Goal: Task Accomplishment & Management: Manage account settings

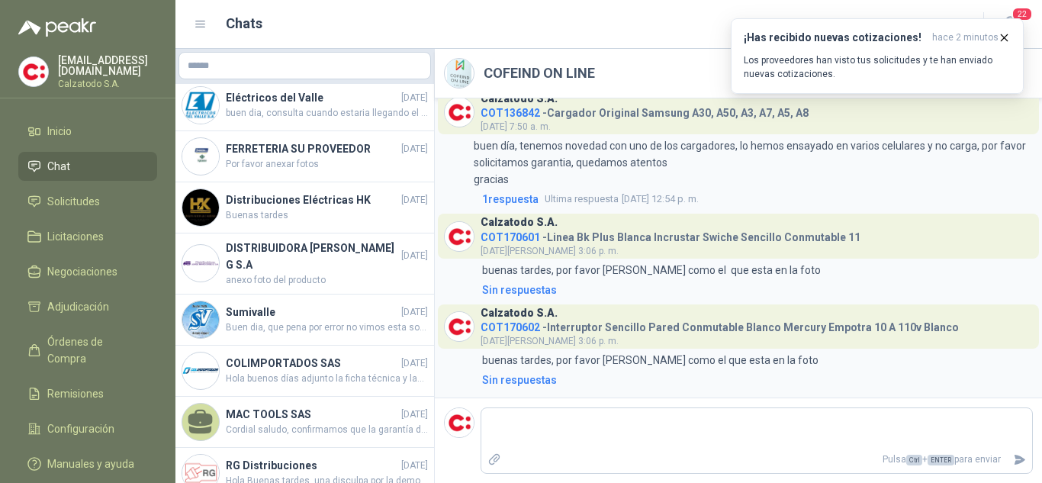
scroll to position [305, 0]
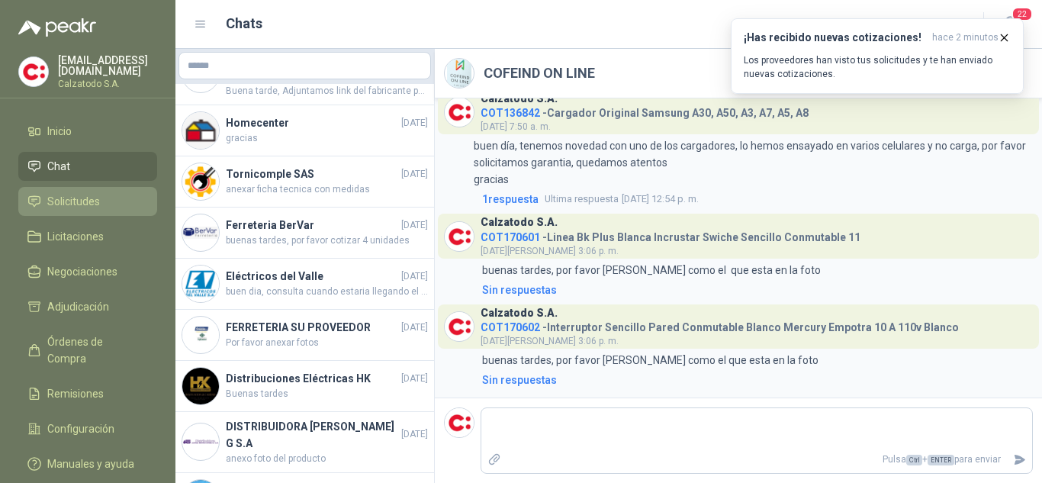
click at [82, 198] on span "Solicitudes" at bounding box center [73, 201] width 53 height 17
click at [50, 198] on span "Solicitudes" at bounding box center [73, 201] width 53 height 17
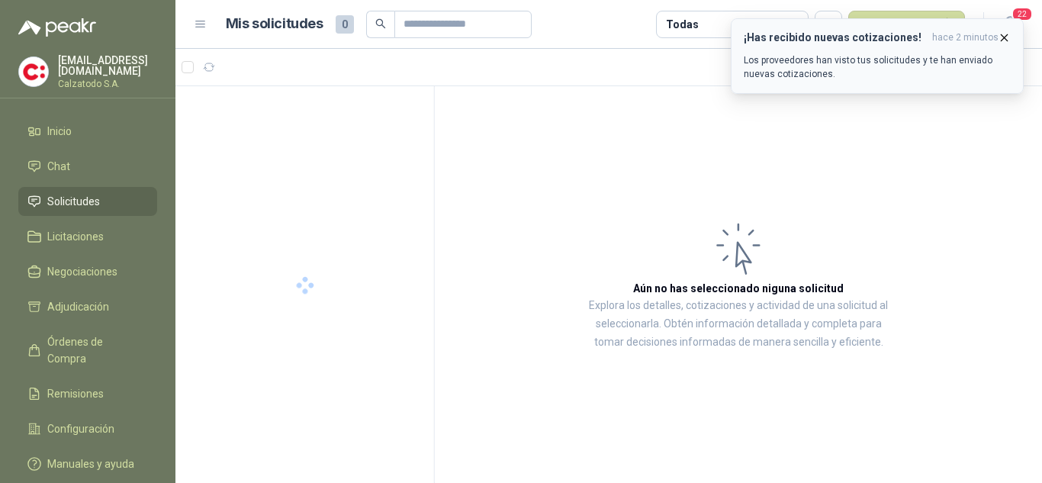
click at [1006, 34] on icon "button" at bounding box center [1004, 37] width 13 height 13
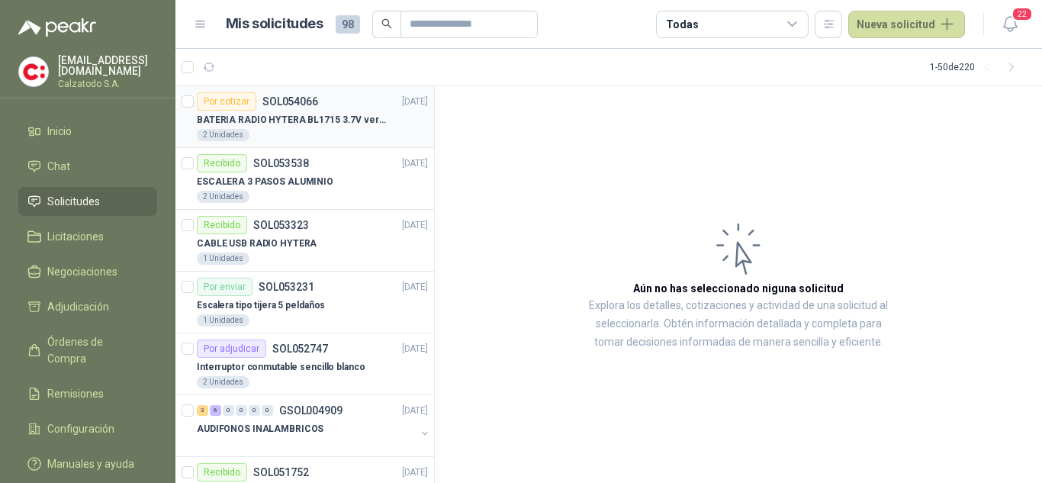
click at [295, 111] on div "BATERIA RADIO HYTERA BL1715 3.7V ver imagen" at bounding box center [312, 120] width 231 height 18
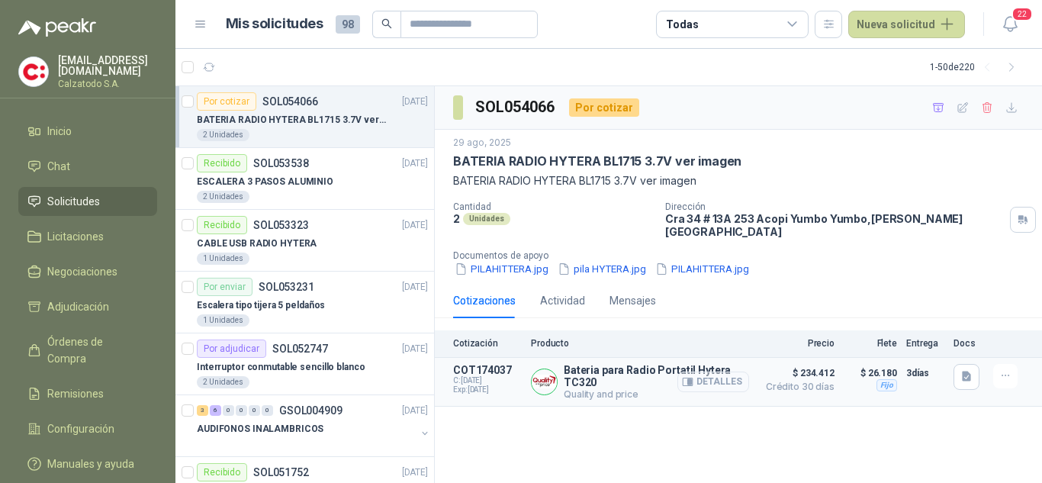
click at [702, 372] on button "Detalles" at bounding box center [714, 382] width 72 height 21
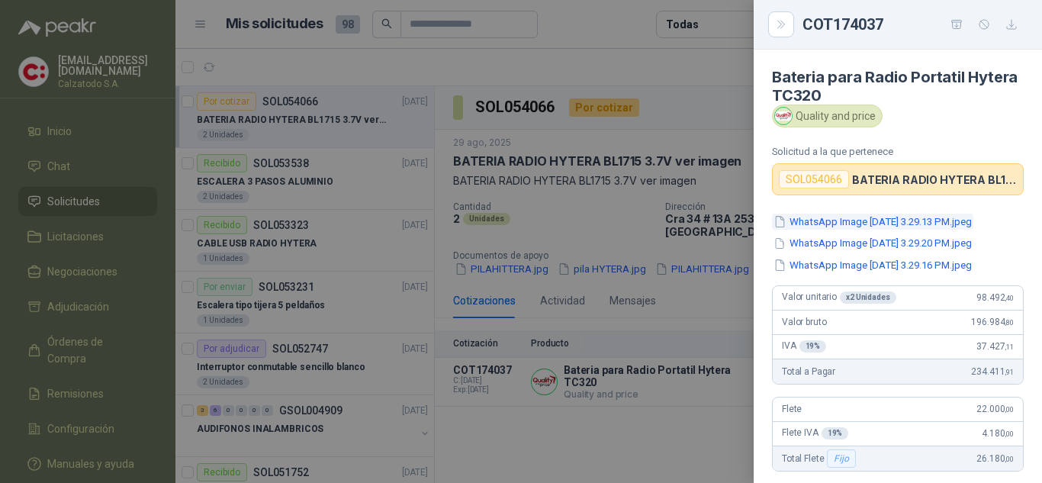
click at [853, 221] on button "WhatsApp Image 2025-08-29 at 3.29.13 PM.jpeg" at bounding box center [872, 222] width 201 height 16
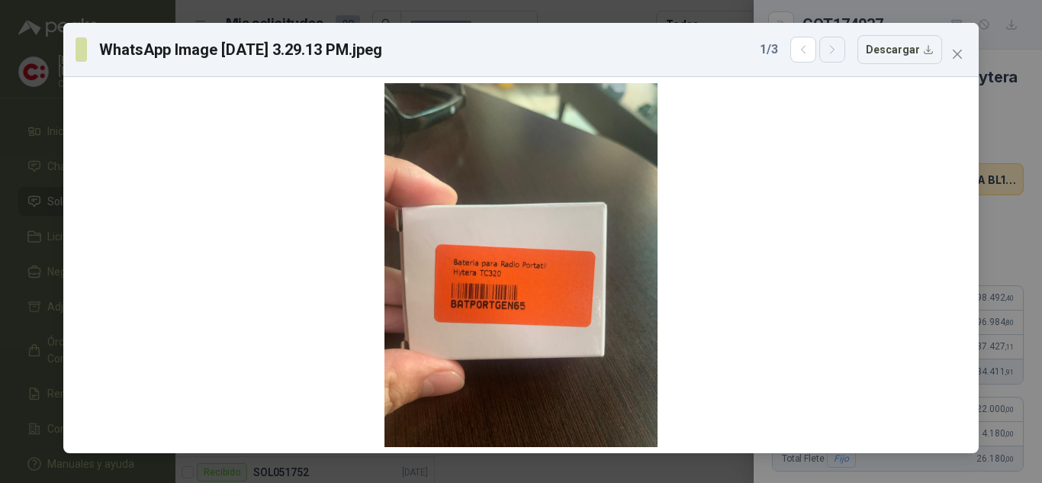
click at [832, 56] on button "button" at bounding box center [833, 50] width 26 height 26
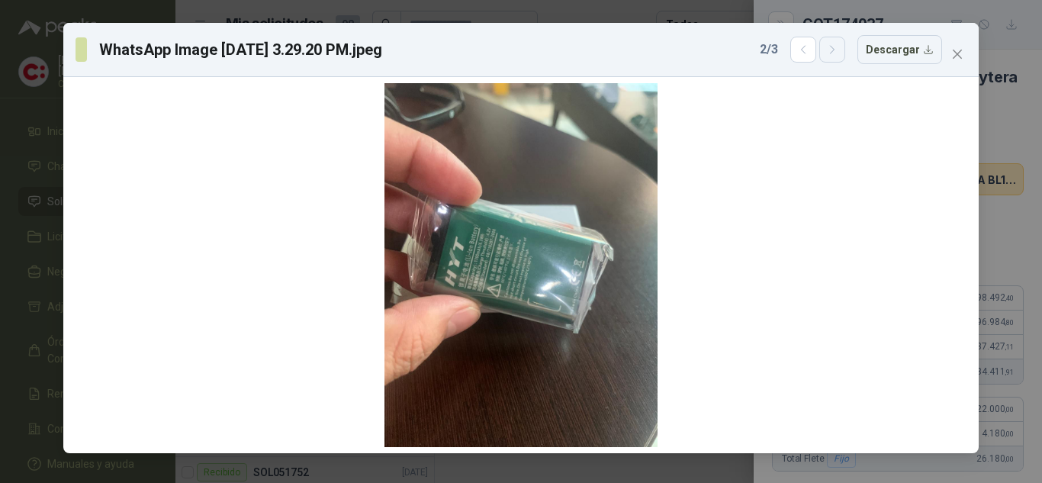
click at [832, 56] on button "button" at bounding box center [833, 50] width 26 height 26
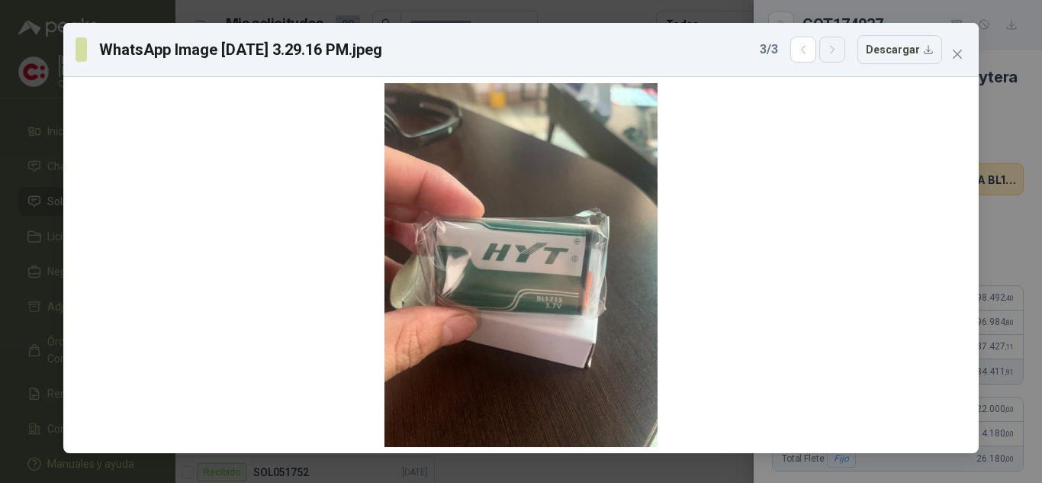
click at [832, 56] on button "button" at bounding box center [833, 50] width 26 height 26
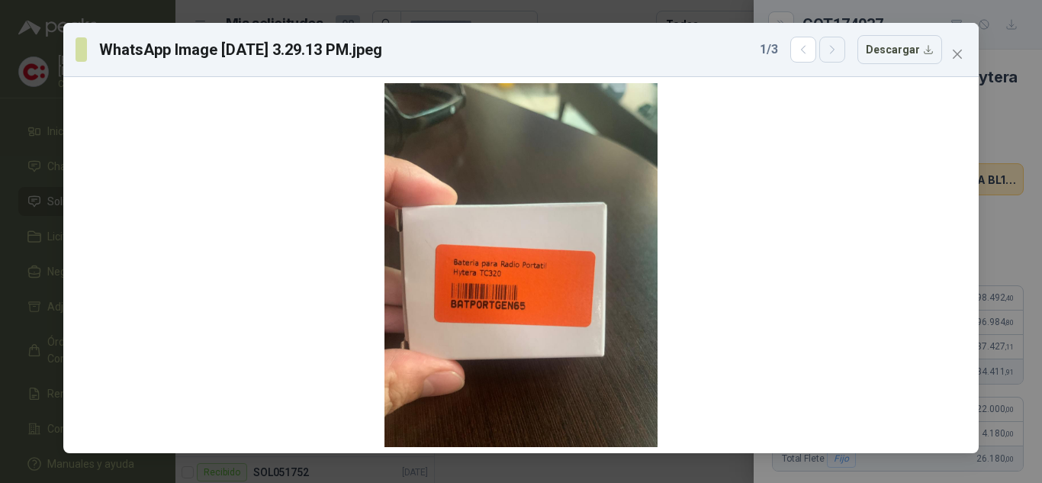
click at [832, 56] on button "button" at bounding box center [833, 50] width 26 height 26
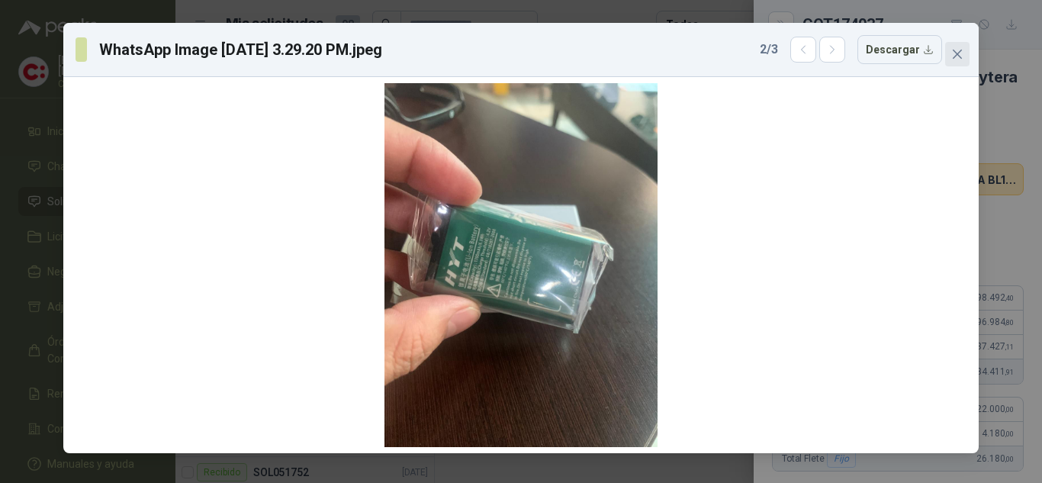
click at [961, 51] on icon "close" at bounding box center [957, 54] width 9 height 9
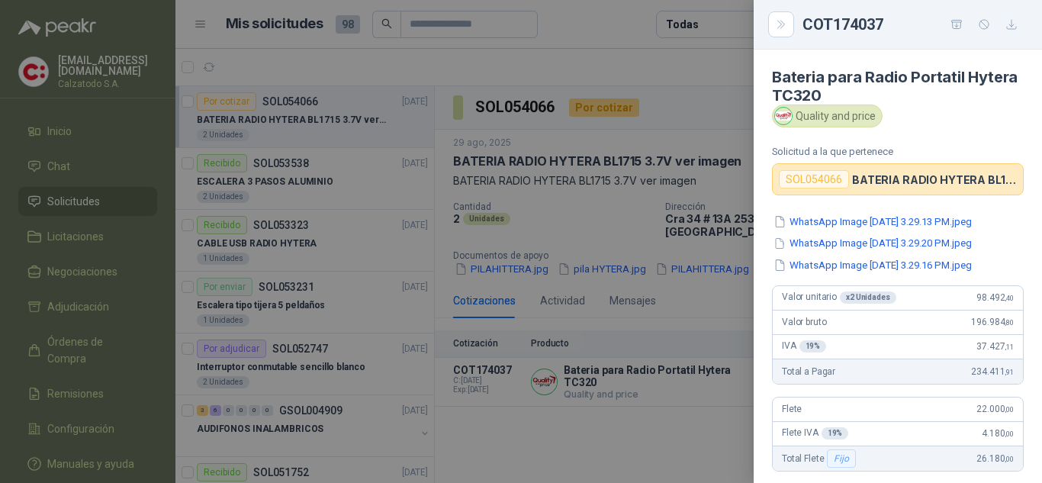
click at [723, 286] on div at bounding box center [521, 241] width 1042 height 483
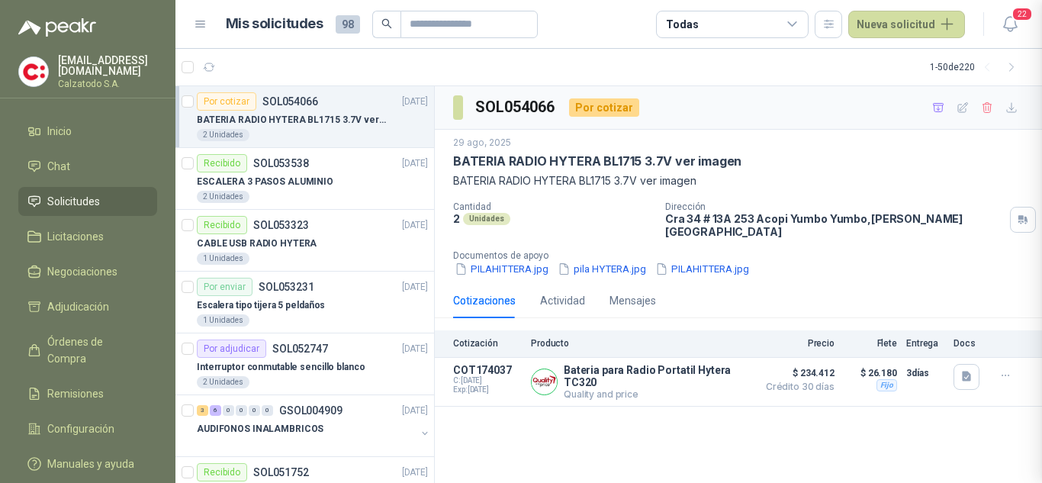
scroll to position [344, 0]
click at [712, 375] on button "Detalles" at bounding box center [714, 382] width 72 height 21
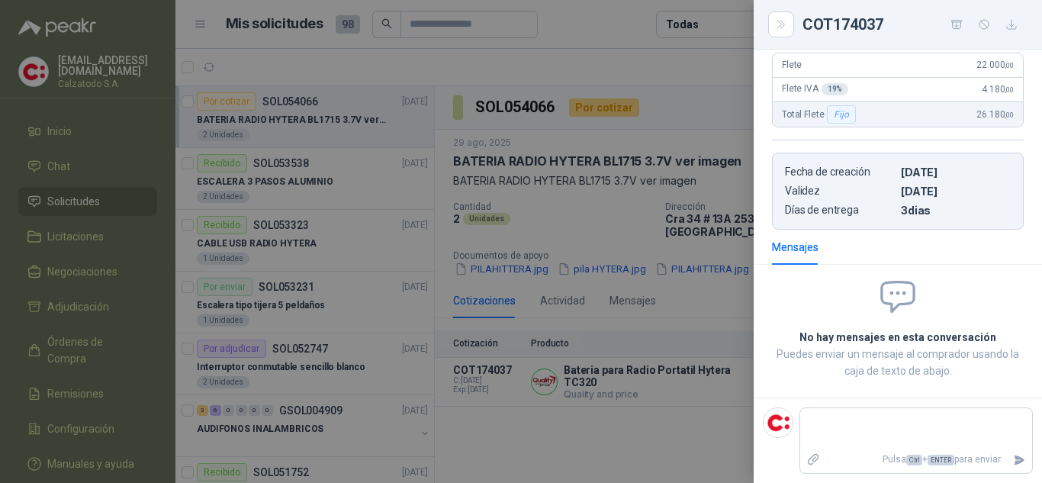
scroll to position [0, 0]
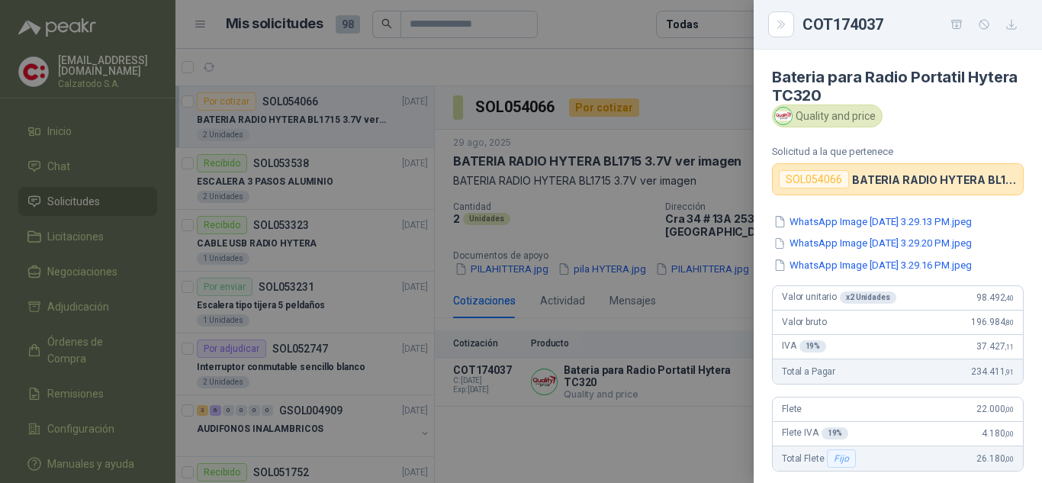
click at [680, 86] on div at bounding box center [521, 241] width 1042 height 483
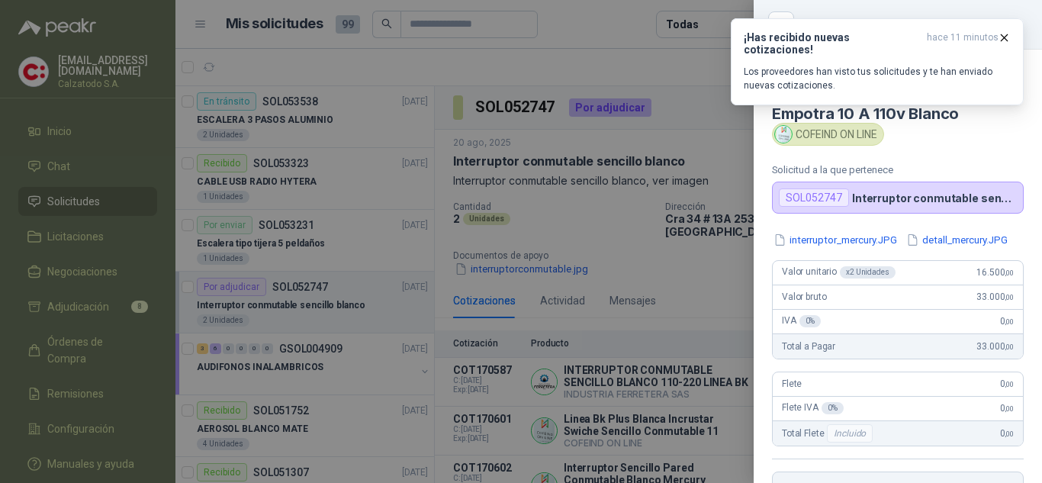
scroll to position [136, 0]
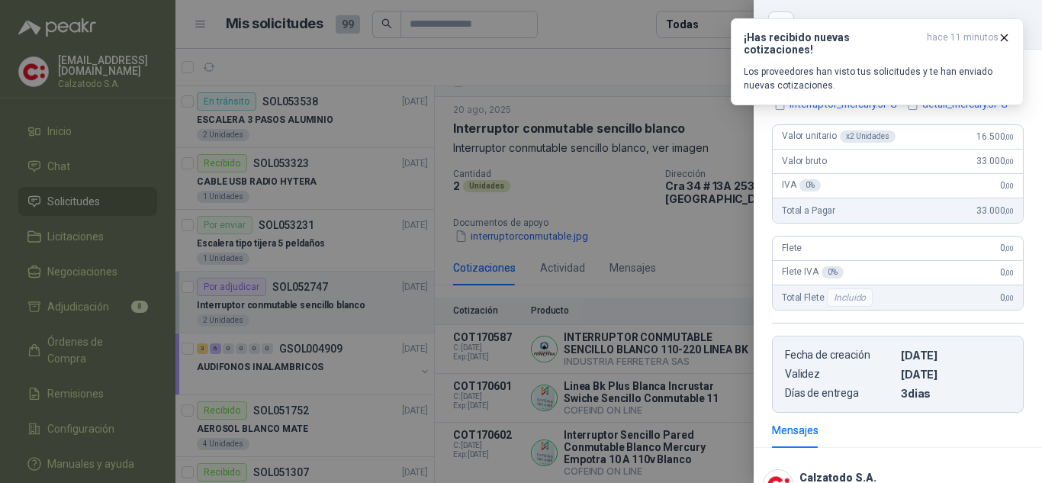
click at [620, 195] on div at bounding box center [521, 241] width 1042 height 483
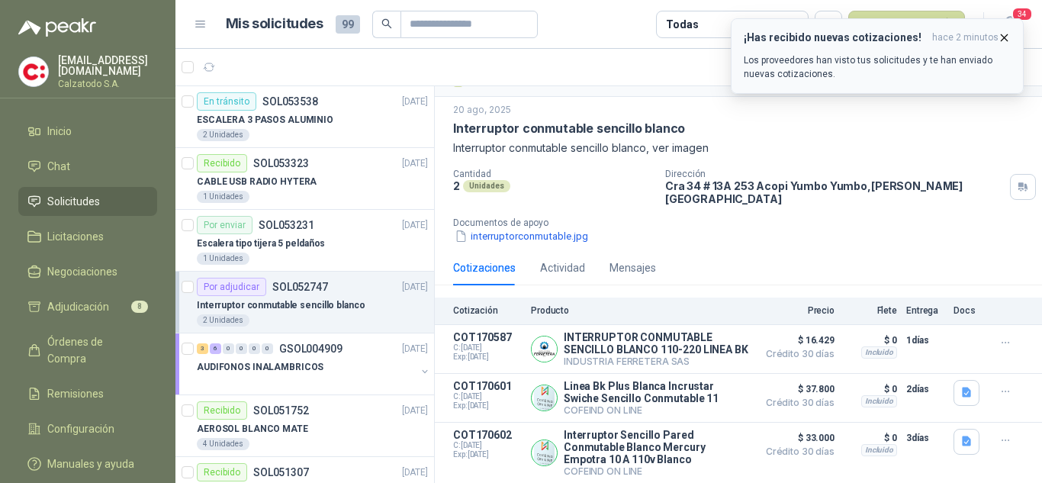
click at [1007, 35] on icon "button" at bounding box center [1005, 37] width 6 height 6
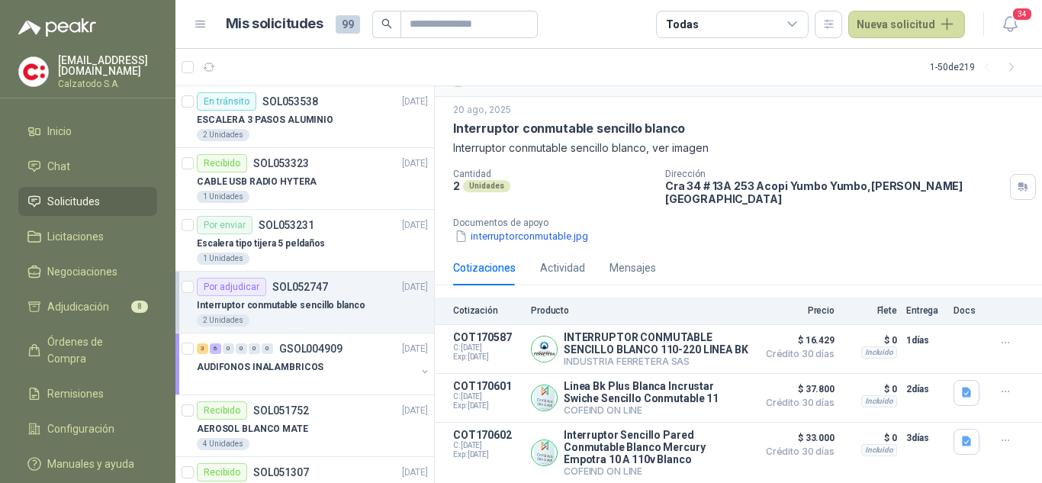
click at [58, 194] on span "Solicitudes" at bounding box center [73, 201] width 53 height 17
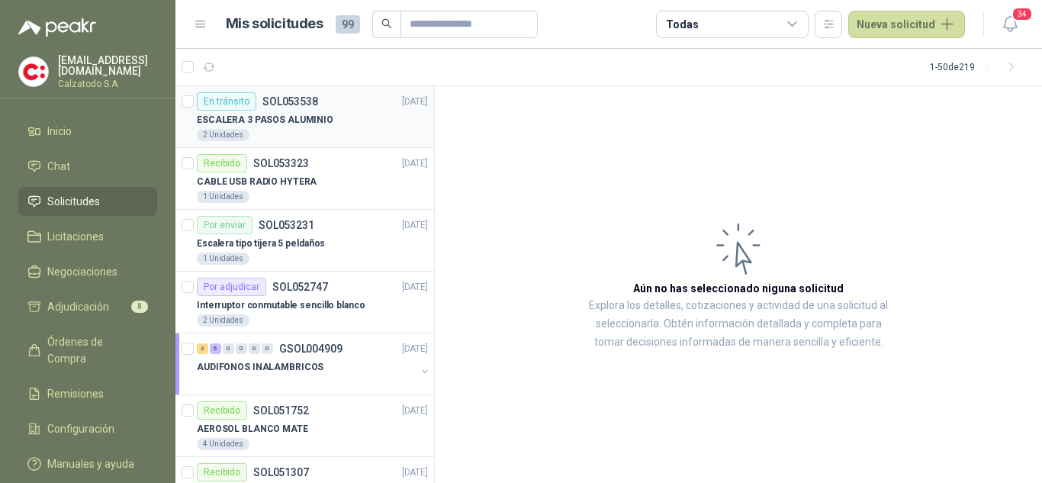
click at [310, 118] on p "ESCALERA 3 PASOS ALUMINIO" at bounding box center [265, 120] width 137 height 14
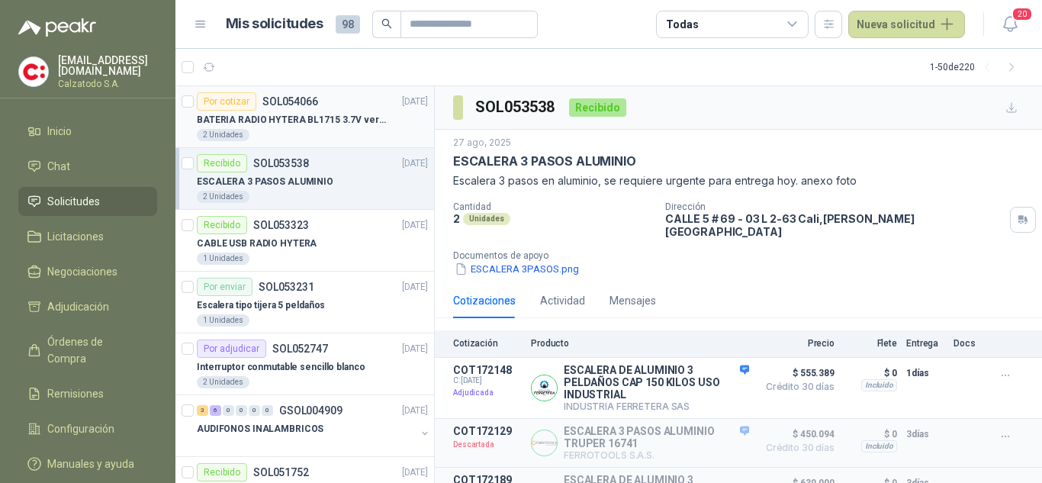
click at [256, 88] on article "Por cotizar SOL054066 29/08/25 BATERIA RADIO HYTERA BL1715 3.7V ver imagen 2 Un…" at bounding box center [305, 117] width 259 height 62
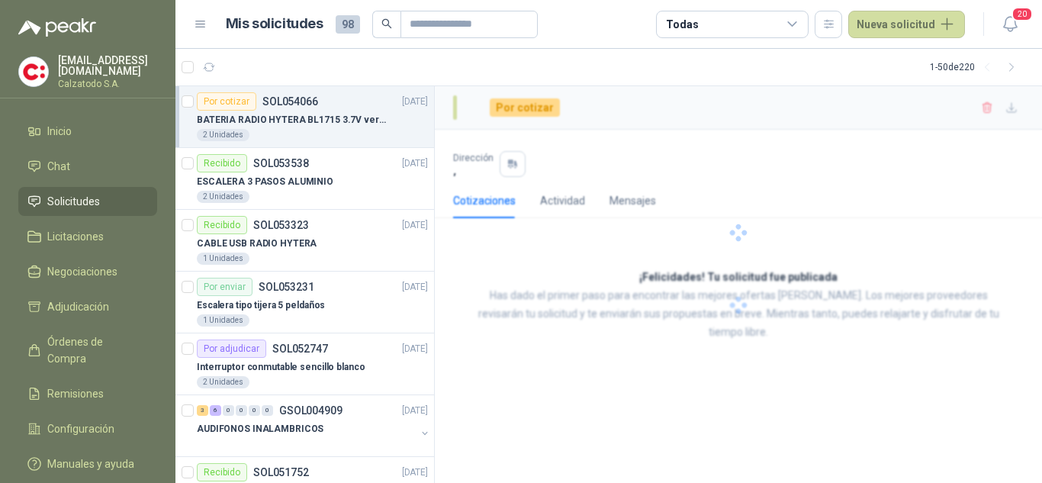
click at [292, 109] on div "Por cotizar SOL054066" at bounding box center [257, 101] width 121 height 18
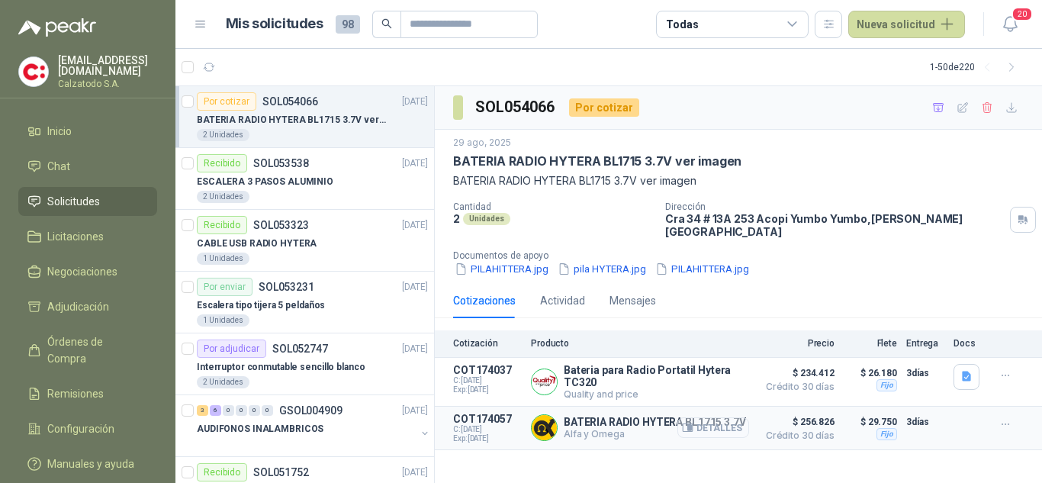
click at [717, 419] on button "Detalles" at bounding box center [714, 427] width 72 height 21
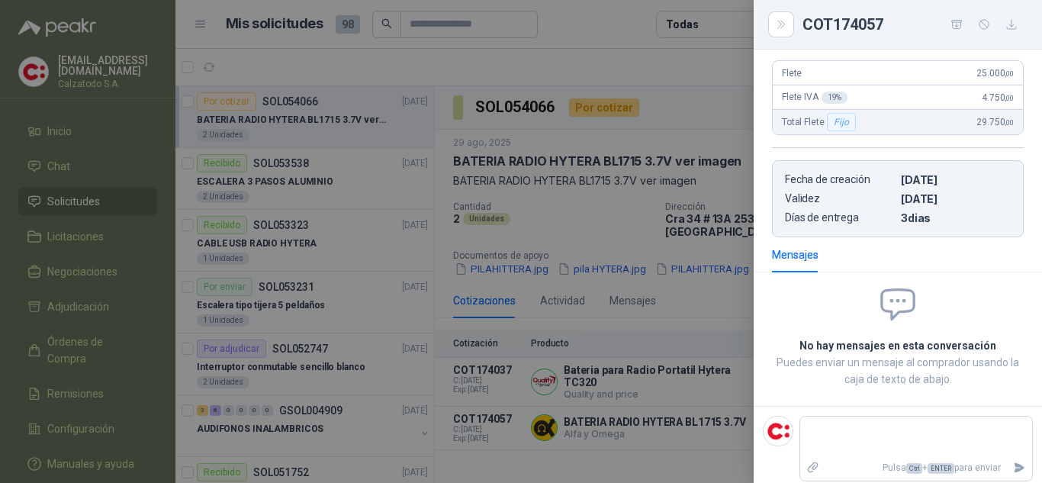
scroll to position [48, 0]
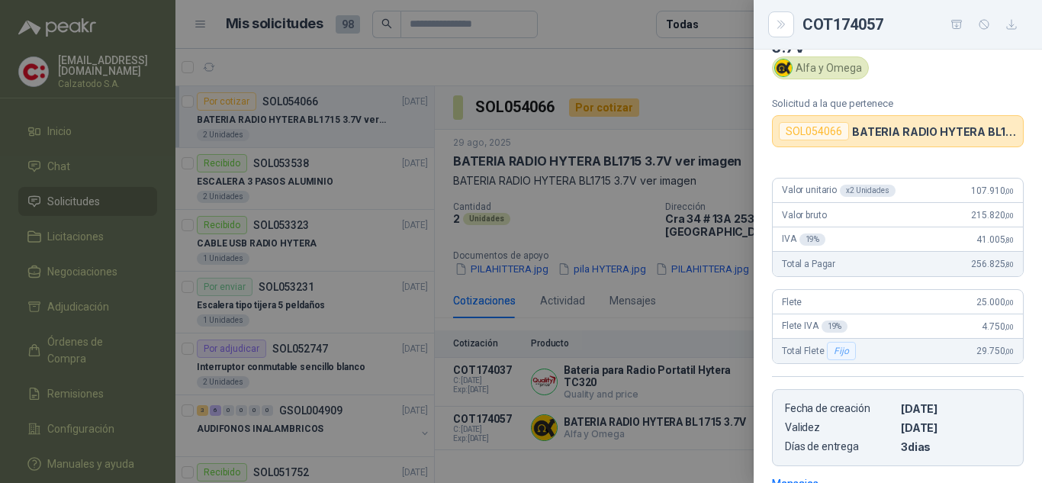
click at [612, 81] on div at bounding box center [521, 241] width 1042 height 483
